Goal: Transaction & Acquisition: Book appointment/travel/reservation

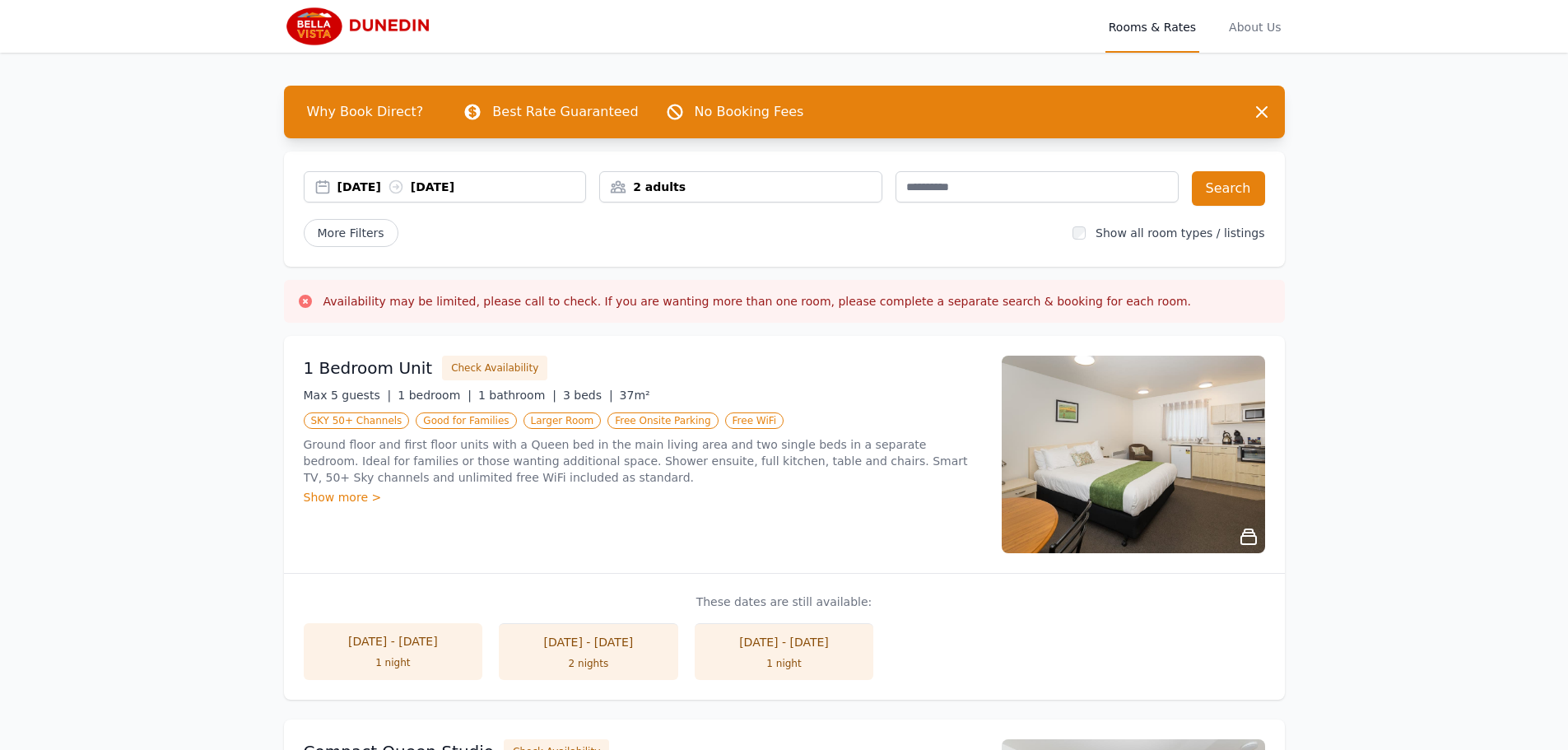
click at [669, 187] on div "2 adults" at bounding box center [741, 187] width 282 height 17
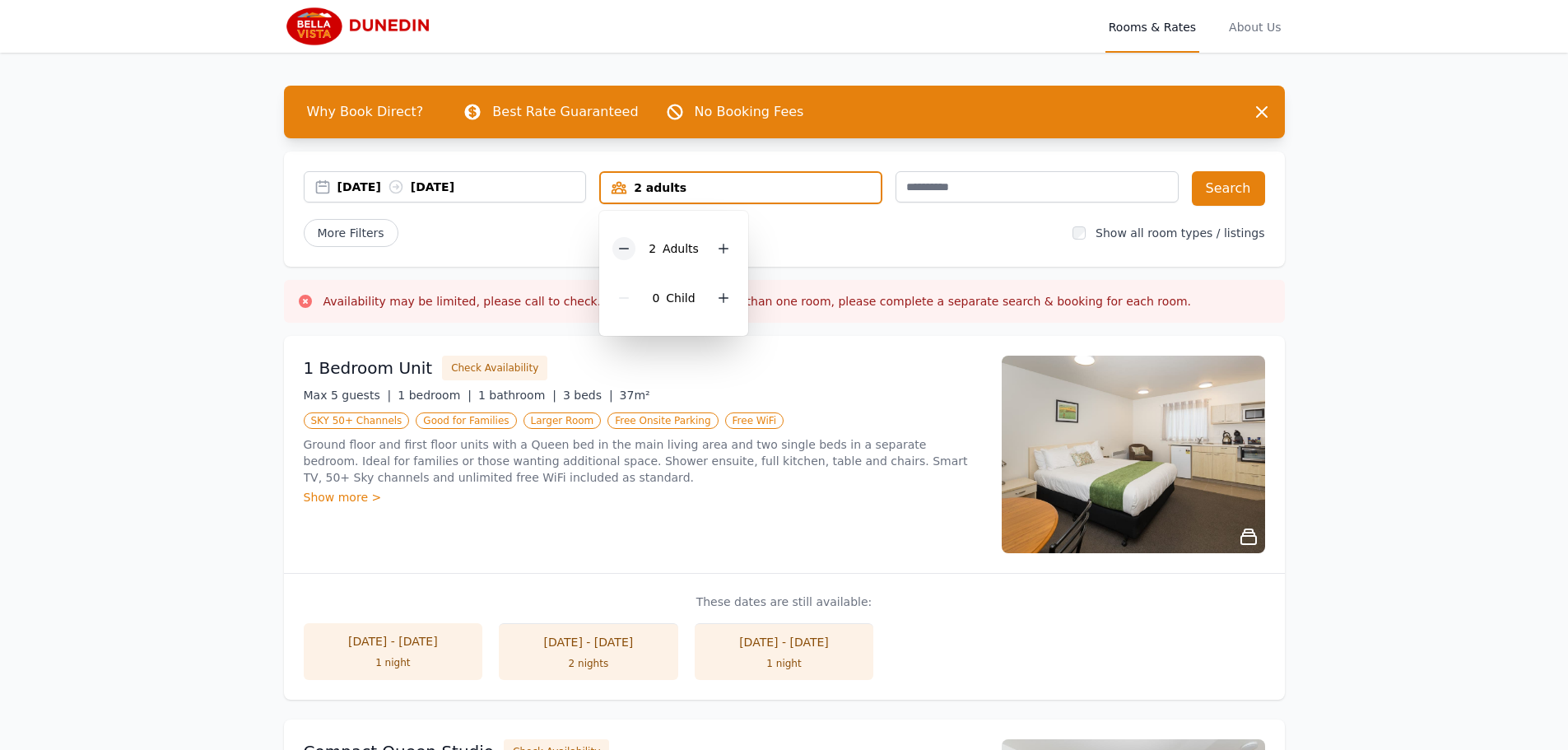
click at [628, 250] on icon at bounding box center [624, 249] width 13 height 13
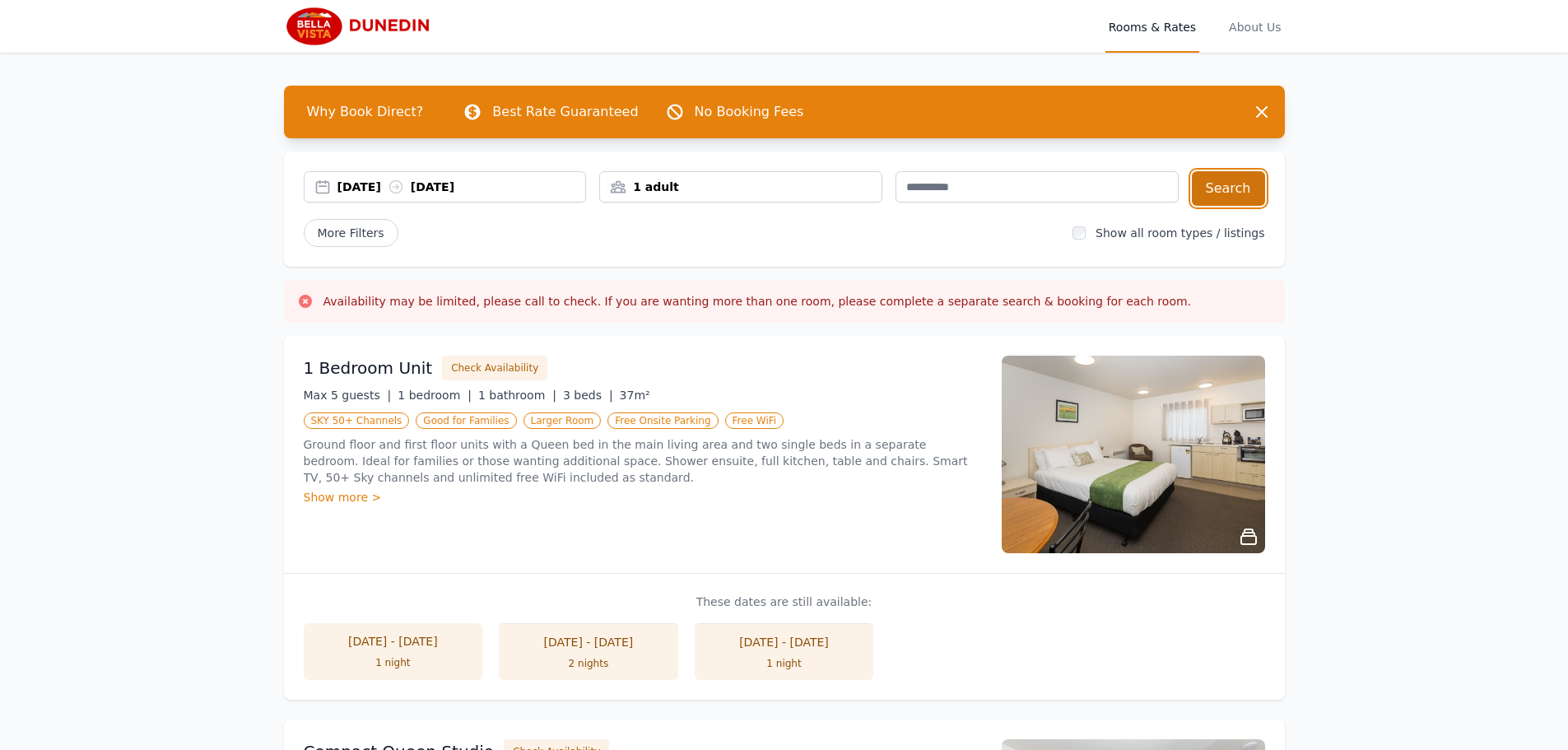
click at [1228, 180] on button "Search" at bounding box center [1228, 188] width 73 height 34
click at [348, 494] on div "Show more >" at bounding box center [642, 497] width 678 height 17
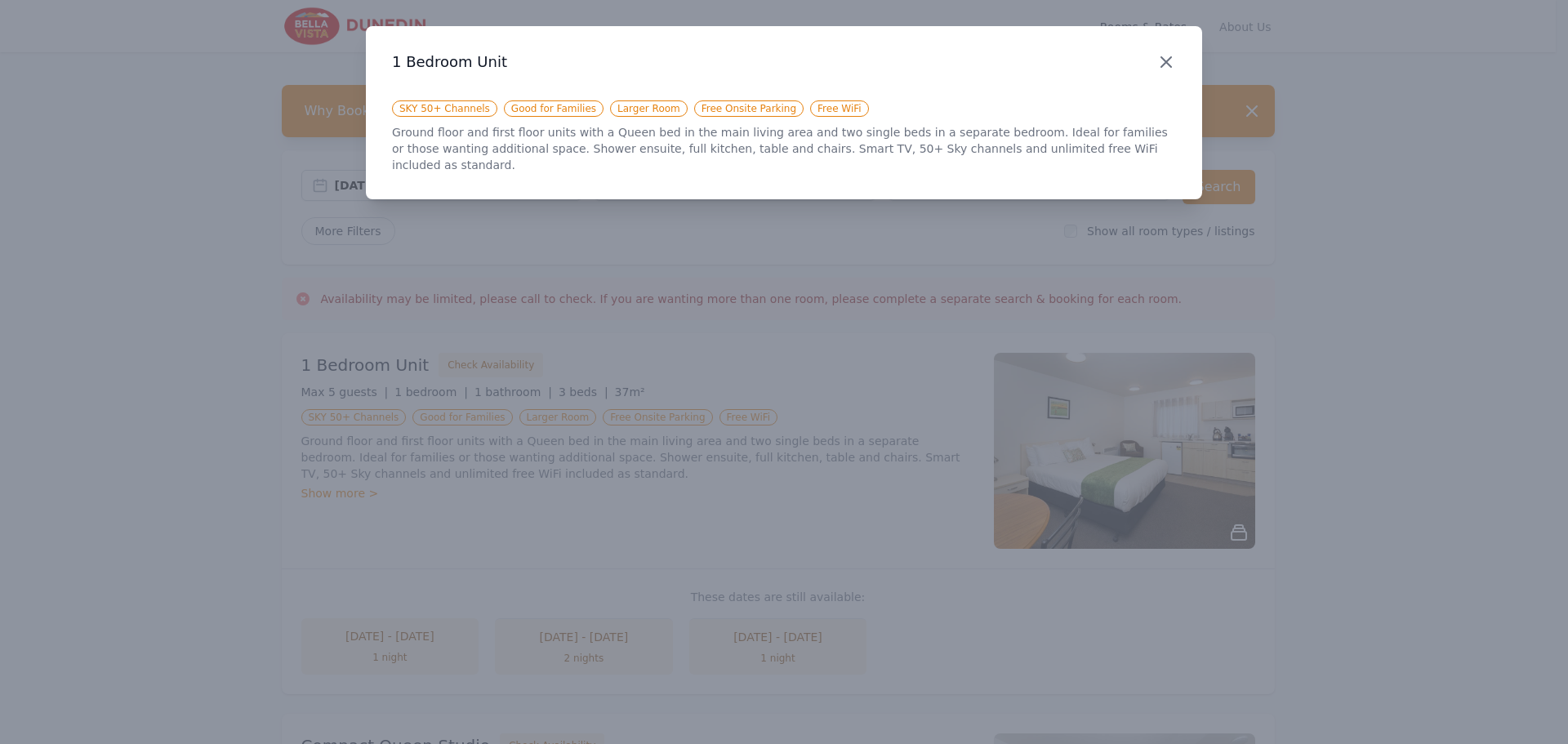
click at [1162, 62] on icon "button" at bounding box center [1166, 62] width 20 height 20
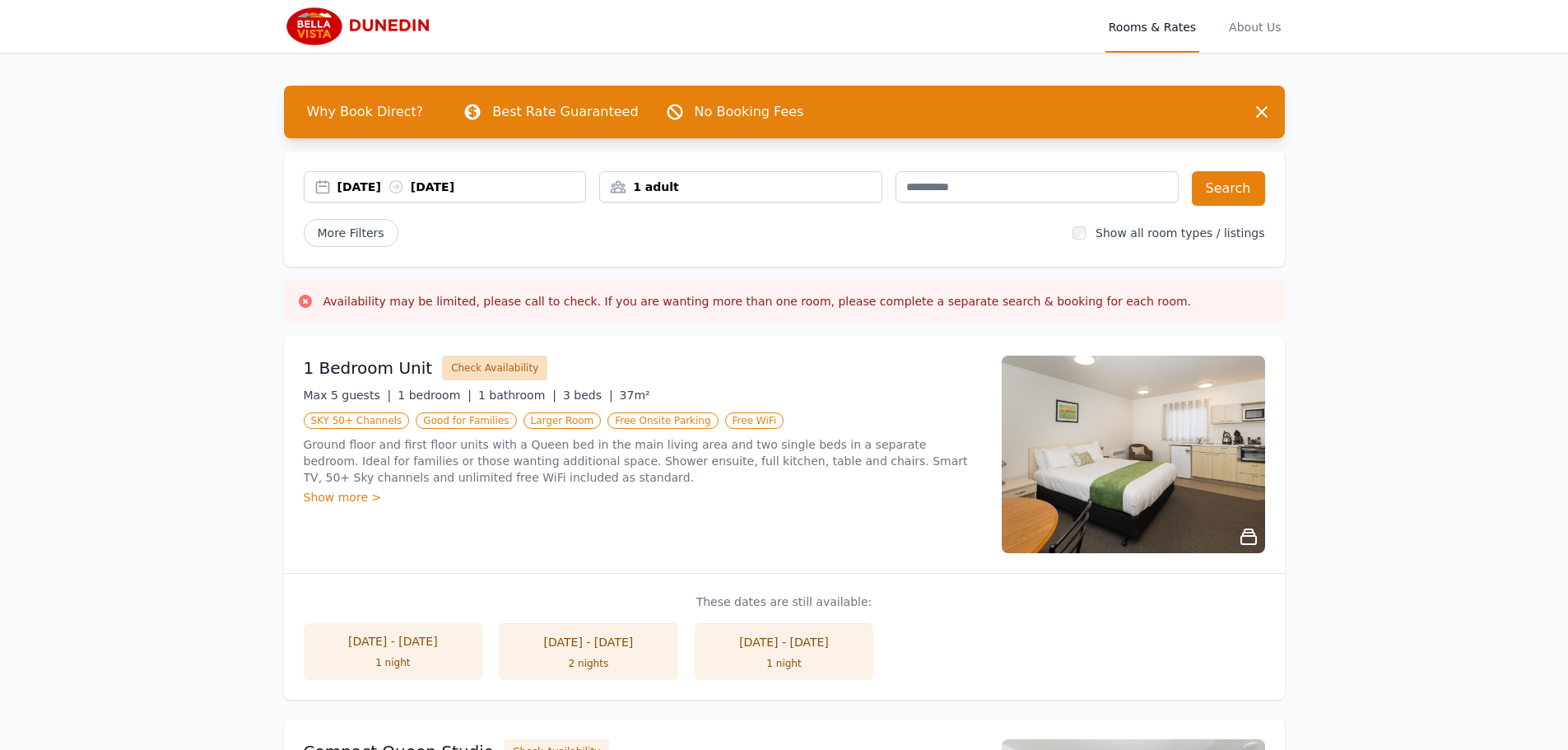
click at [474, 362] on button "Check Availability" at bounding box center [494, 367] width 106 height 24
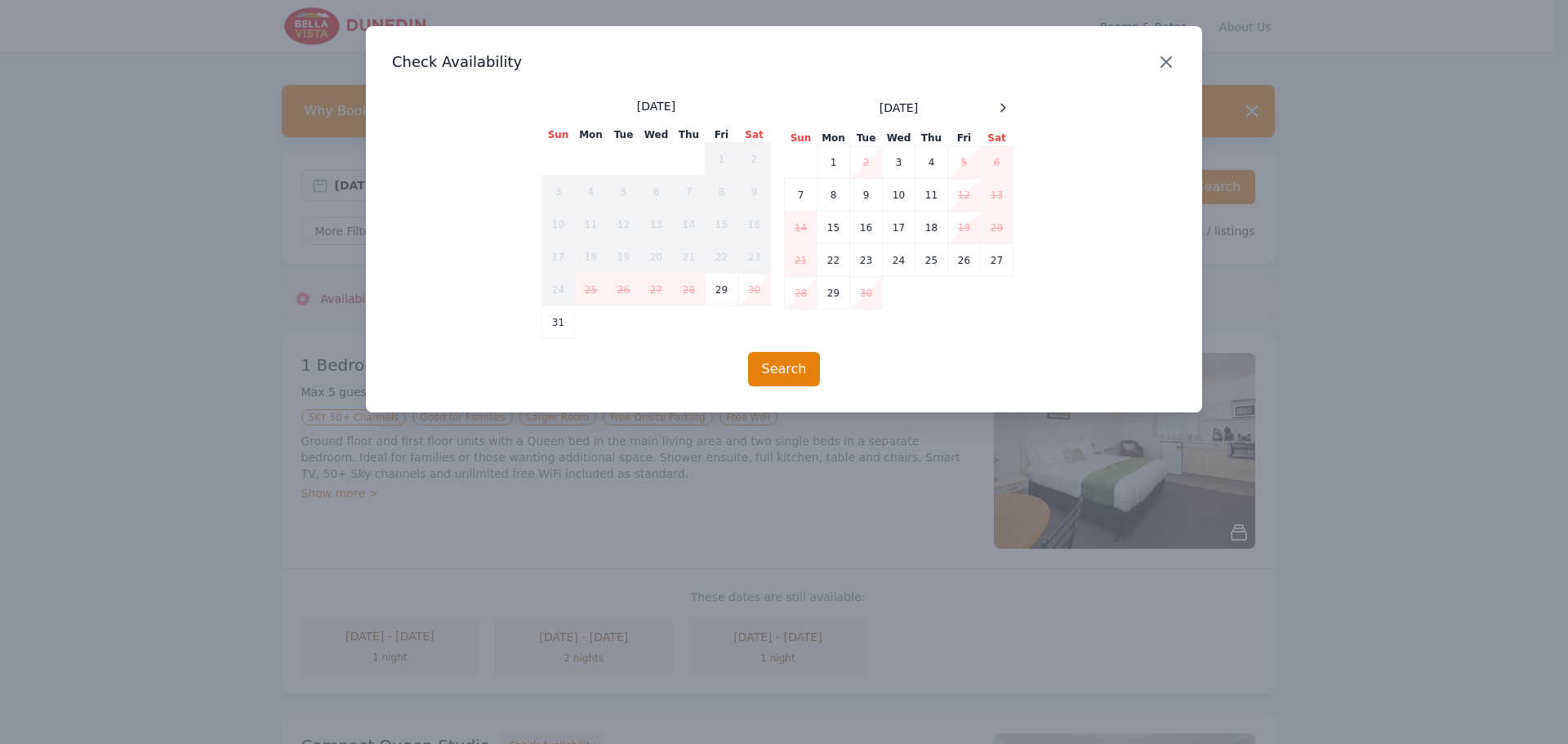
click at [1167, 60] on icon "button" at bounding box center [1166, 62] width 20 height 20
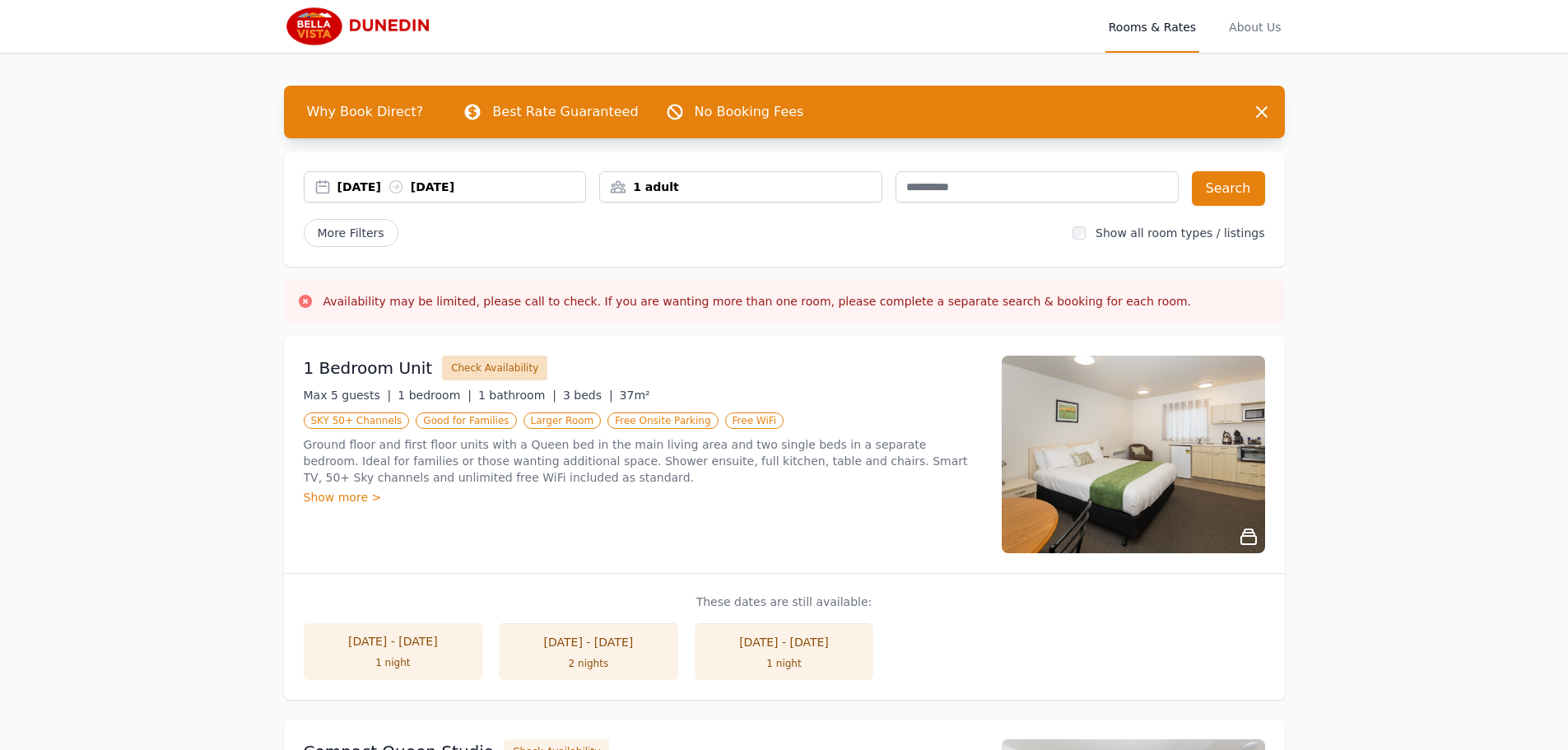
click at [494, 366] on button "Check Availability" at bounding box center [494, 367] width 106 height 24
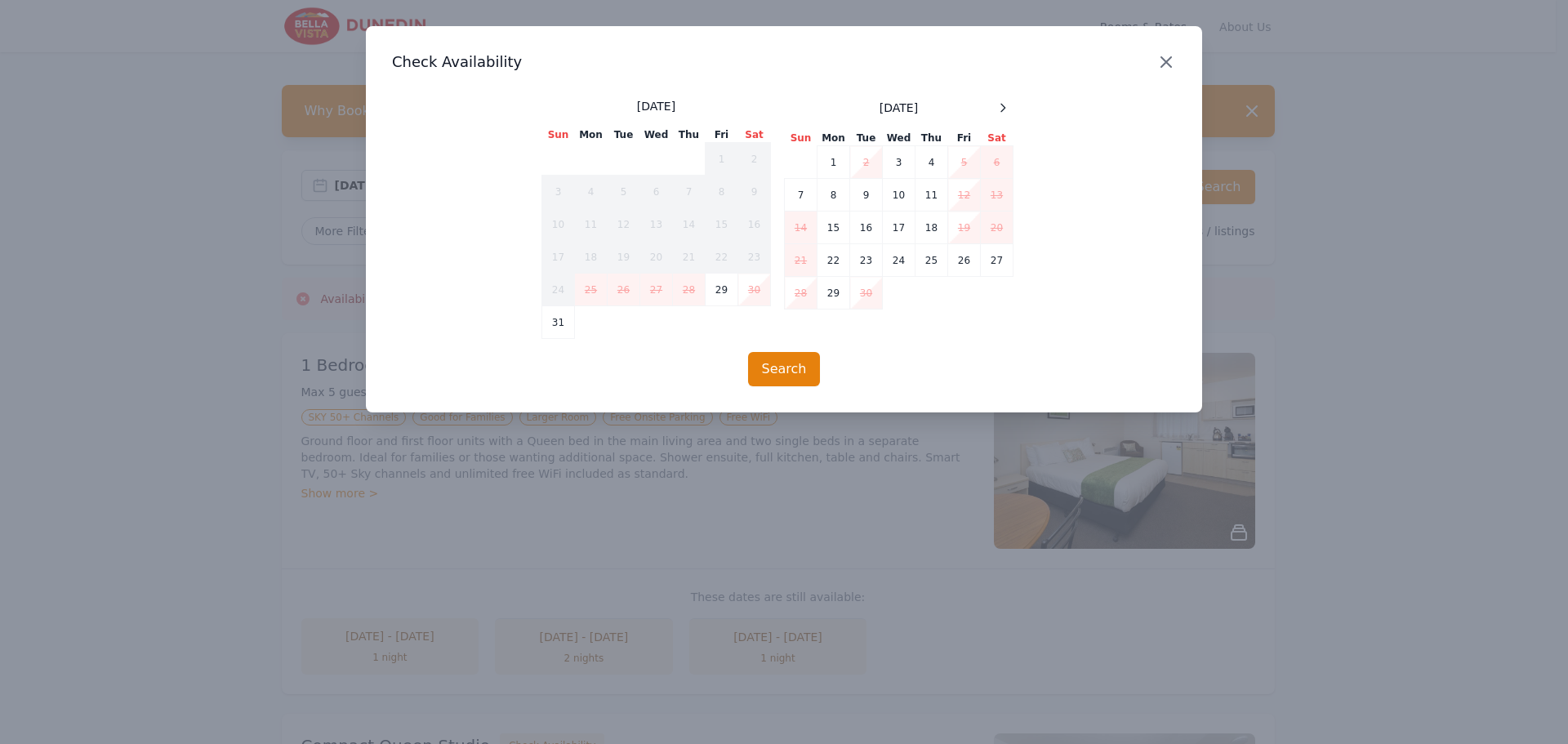
click at [1166, 62] on icon "button" at bounding box center [1166, 62] width 10 height 10
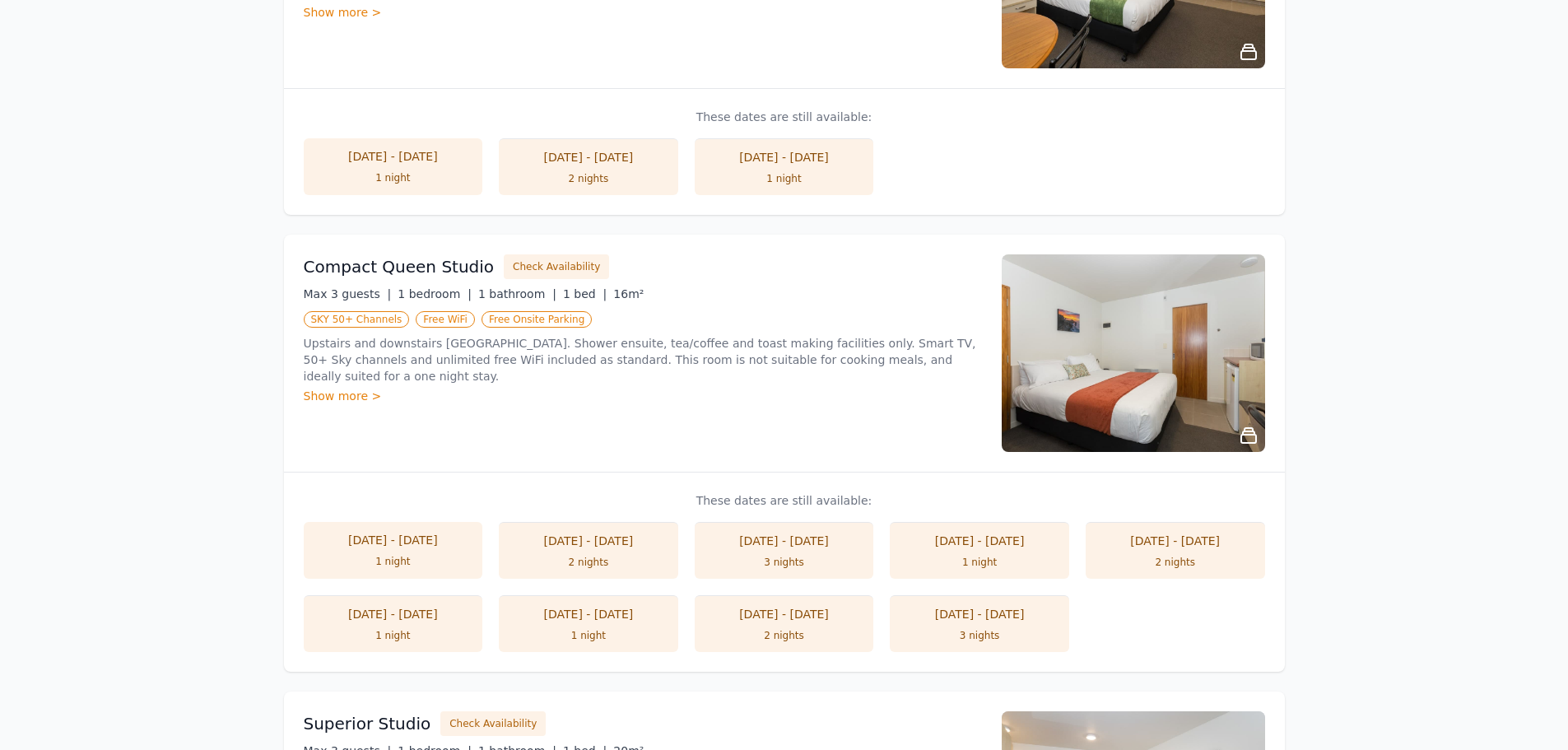
scroll to position [494, 0]
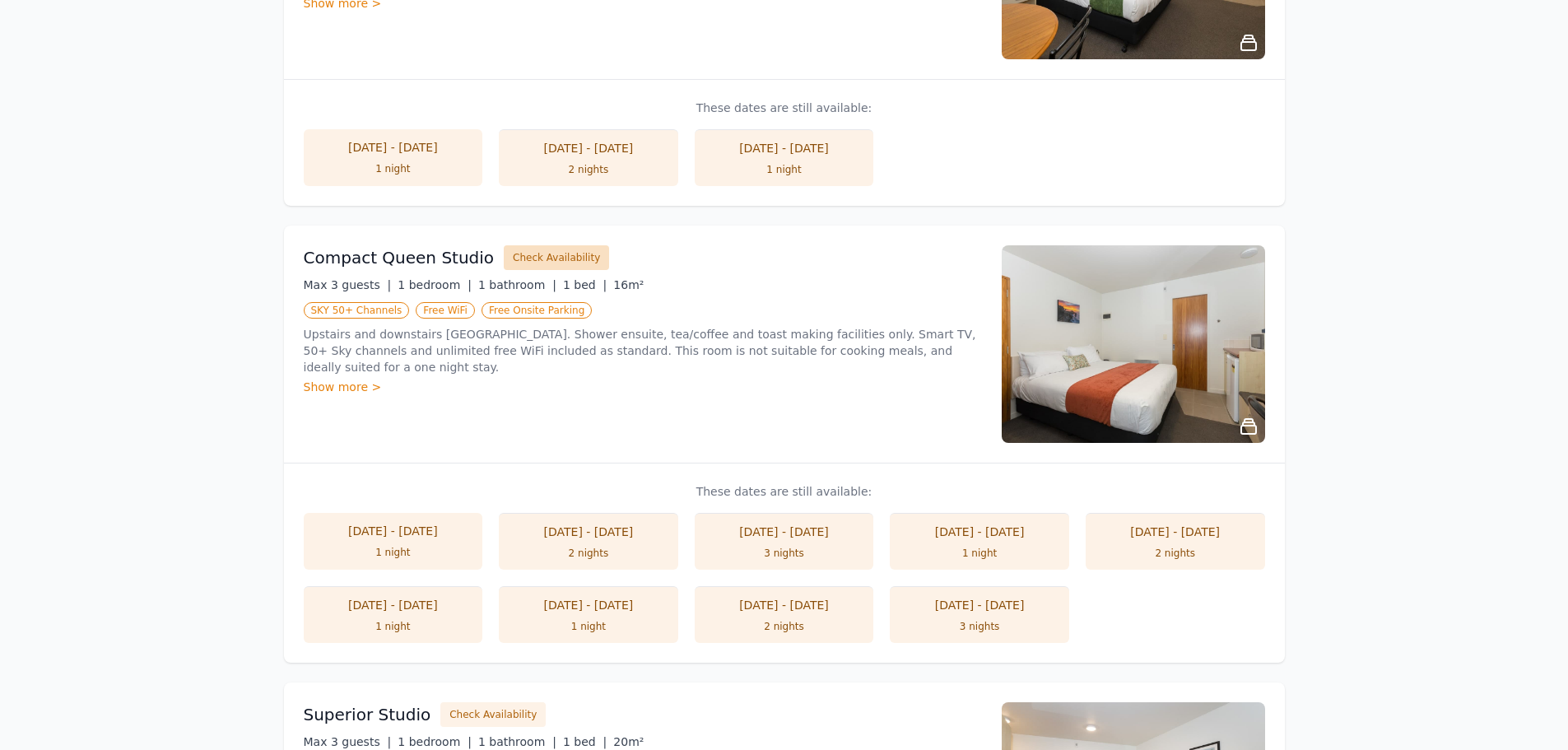
click at [541, 261] on button "Check Availability" at bounding box center [556, 257] width 106 height 24
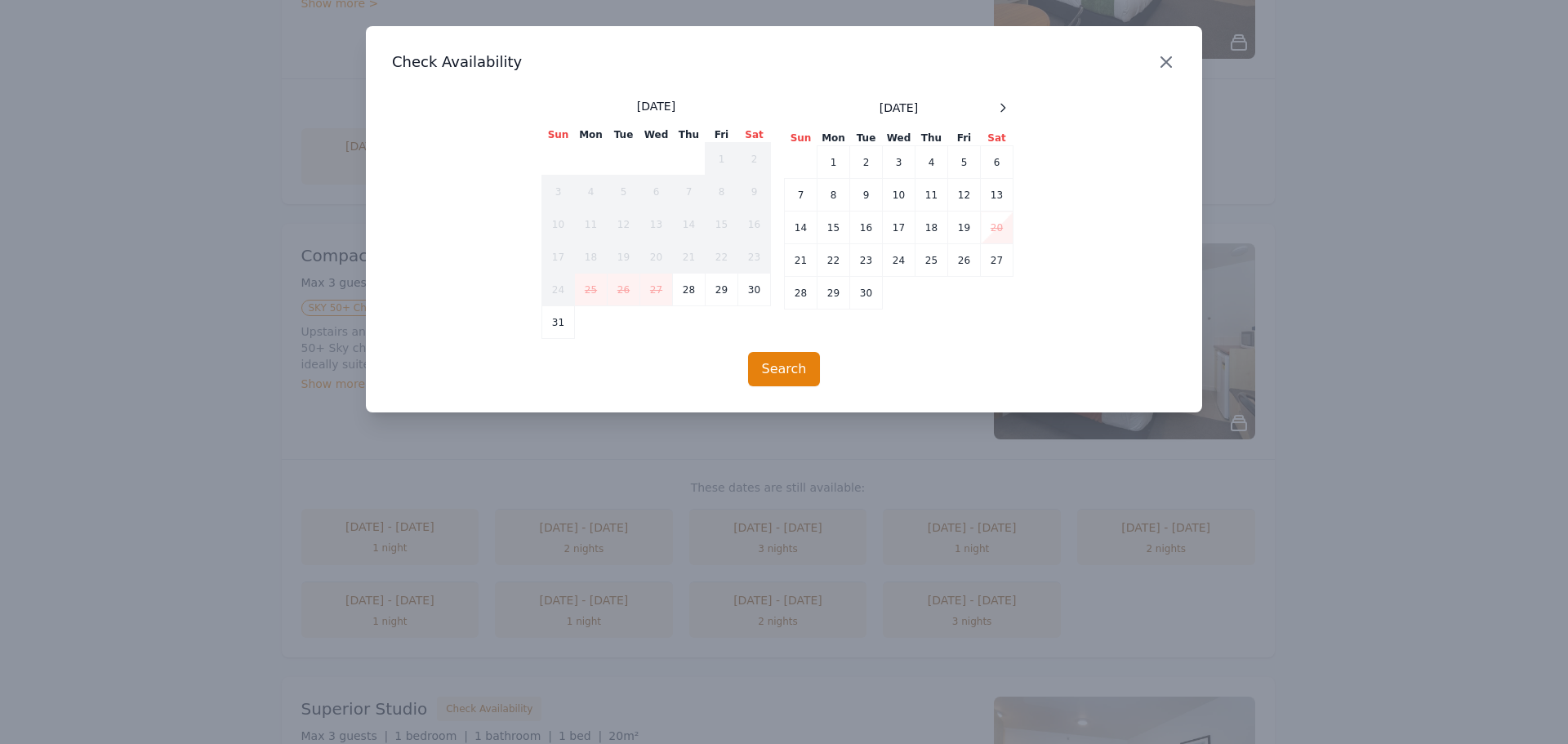
click at [1167, 67] on icon "button" at bounding box center [1166, 62] width 20 height 20
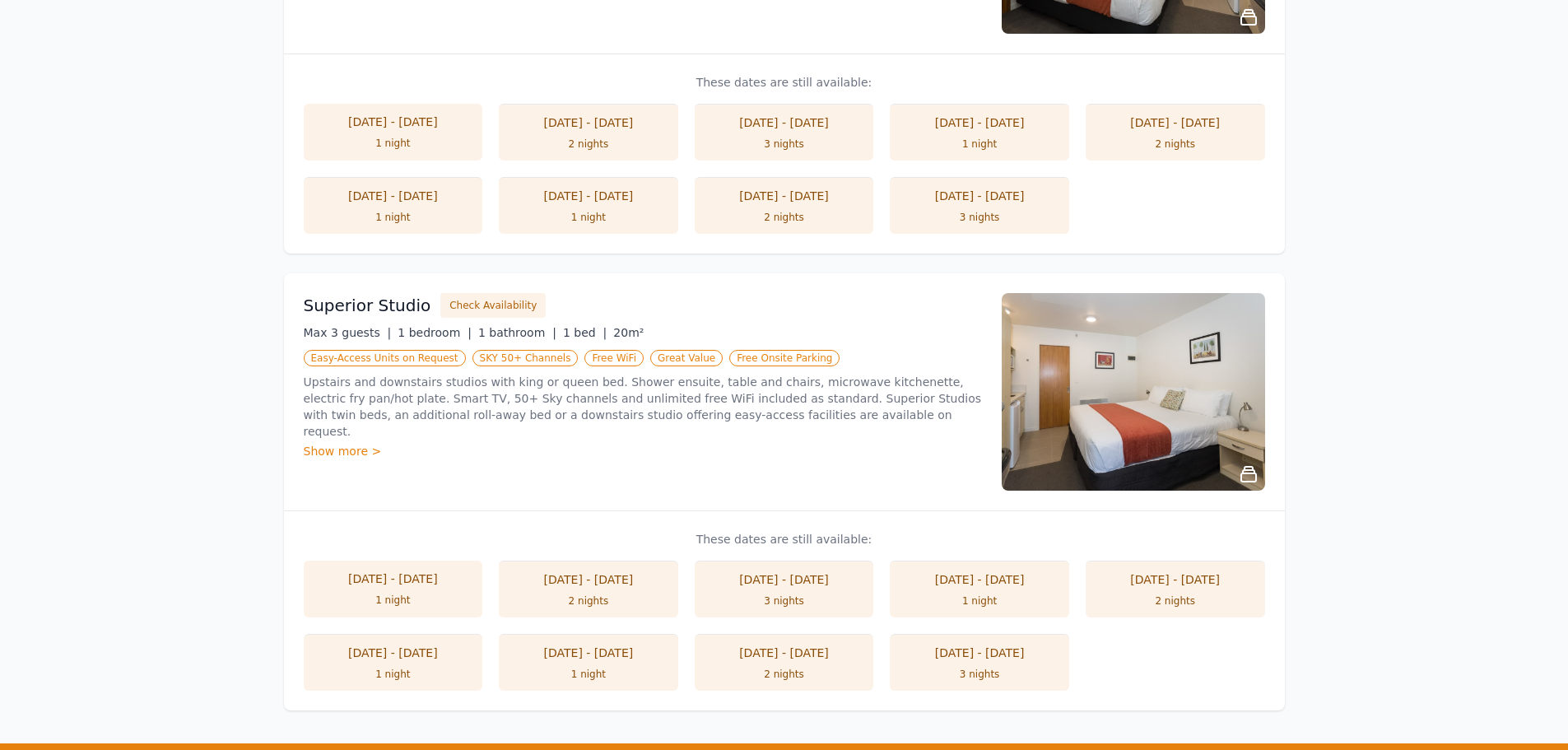
scroll to position [905, 0]
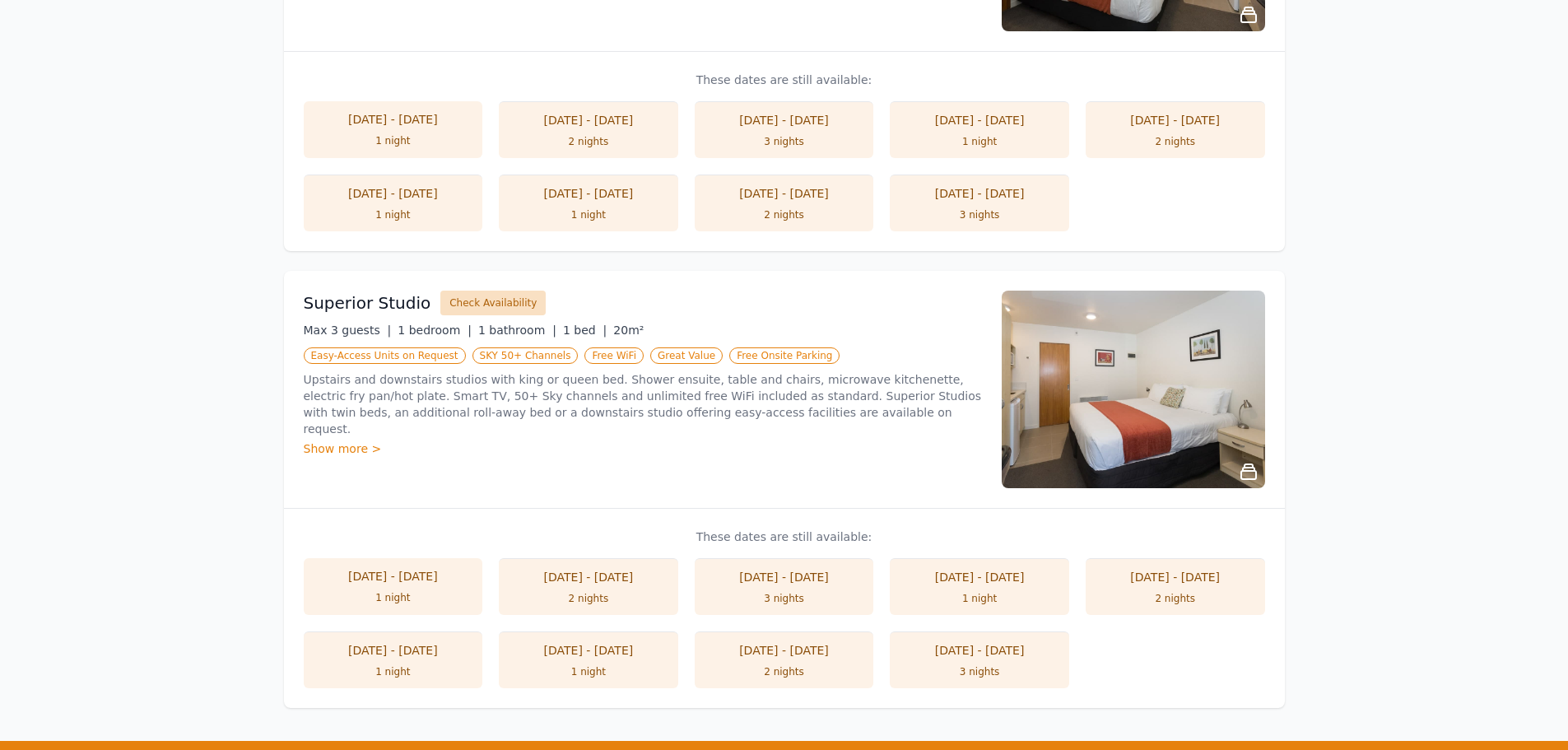
click at [478, 301] on button "Check Availability" at bounding box center [493, 303] width 106 height 24
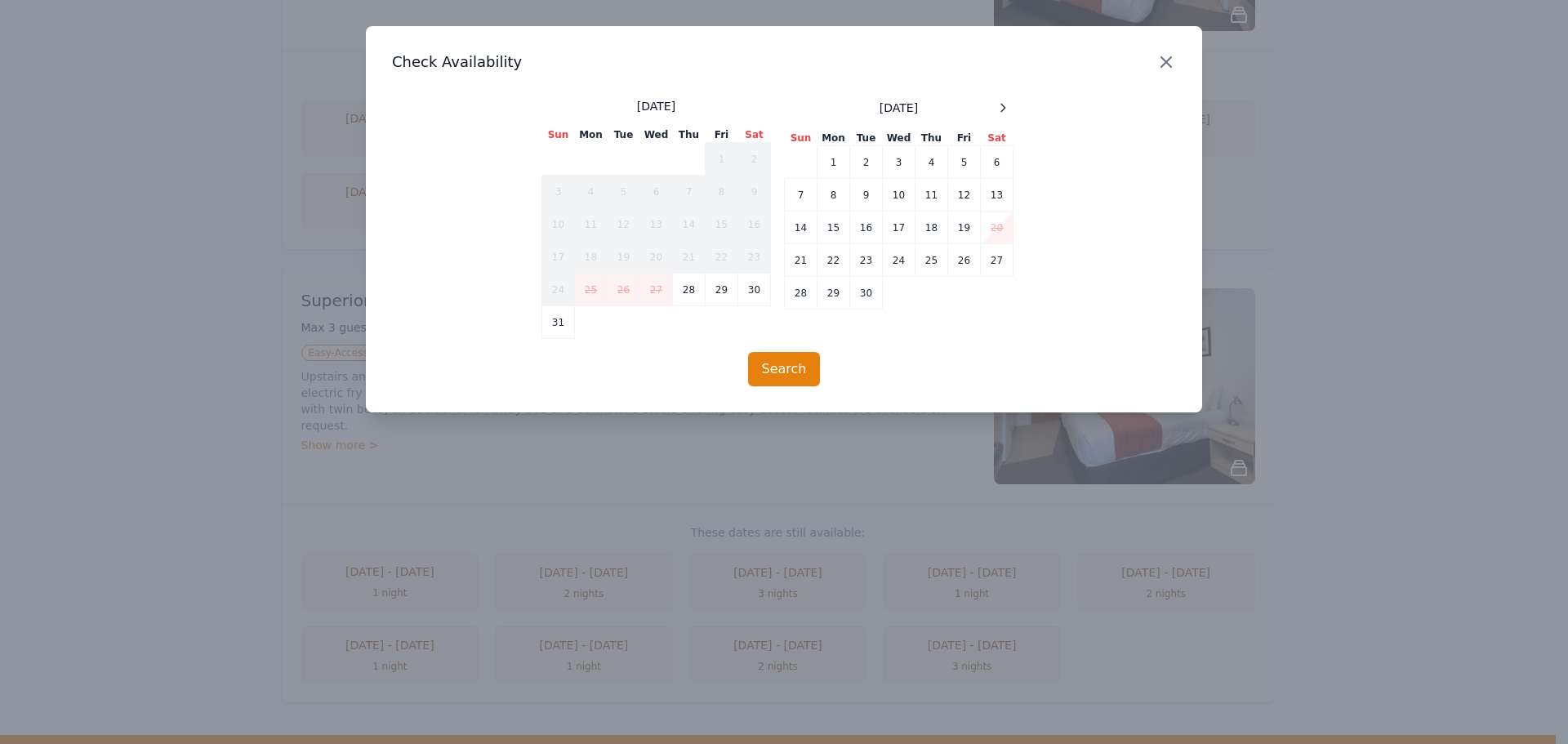
click at [1169, 62] on icon "button" at bounding box center [1166, 62] width 20 height 20
